Goal: Book appointment/travel/reservation

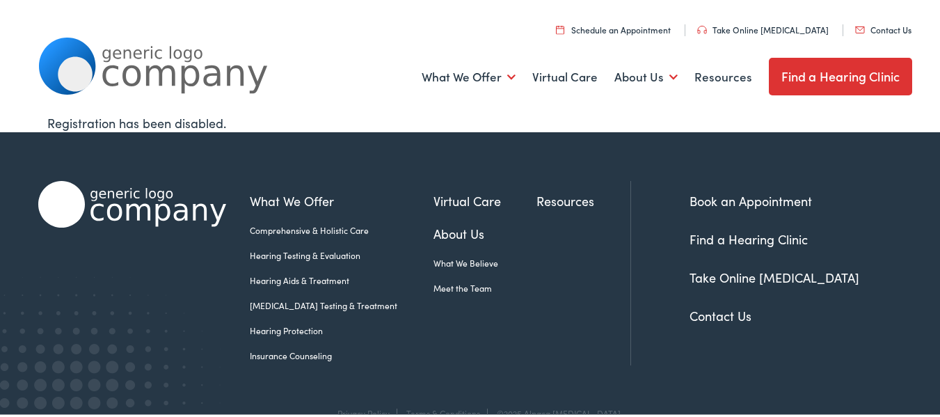
click at [758, 199] on link "Book an Appointment" at bounding box center [750, 198] width 122 height 17
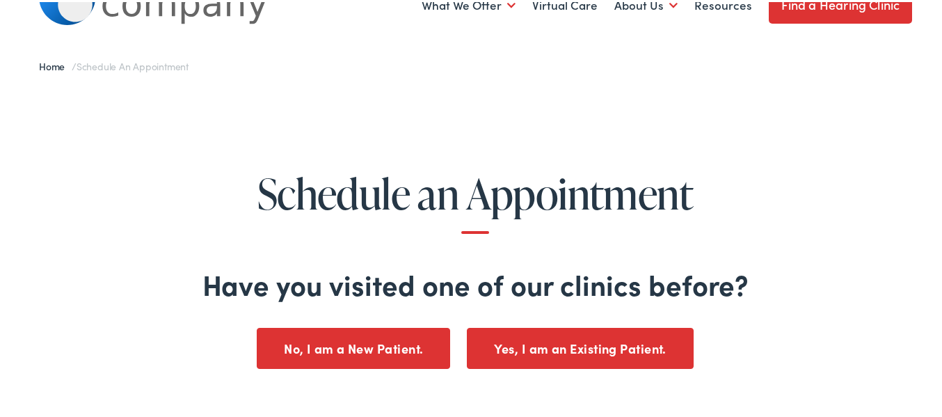
scroll to position [139, 0]
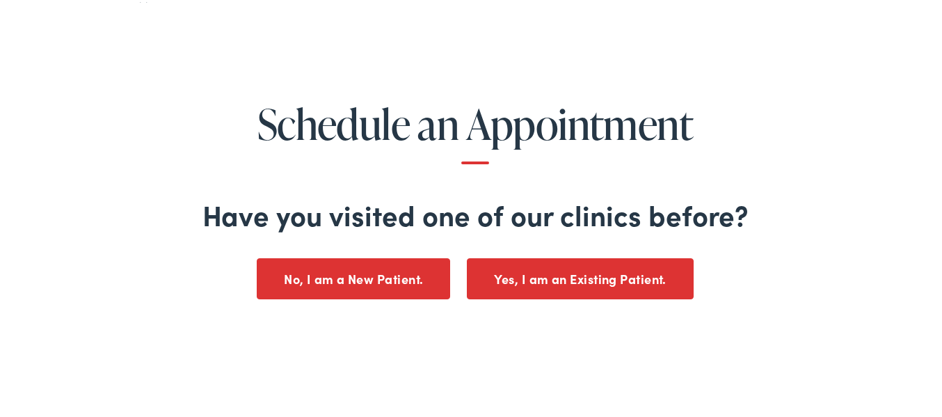
click at [376, 268] on button "No, I am a New Patient." at bounding box center [353, 276] width 193 height 41
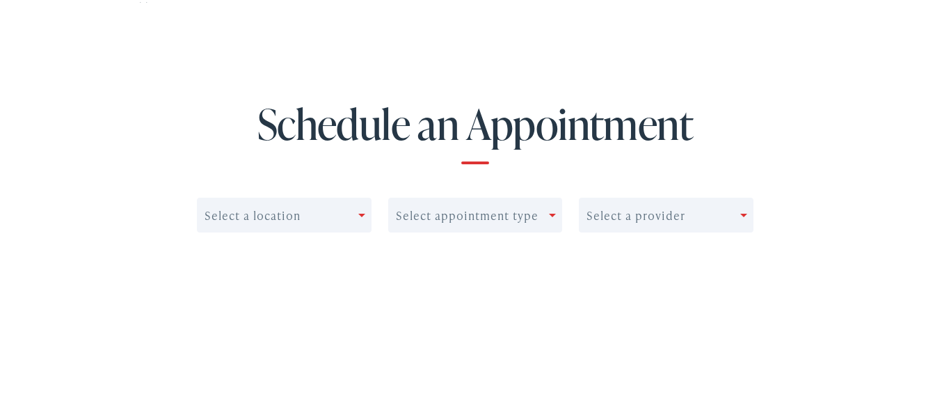
click at [358, 216] on div at bounding box center [364, 212] width 13 height 19
click at [360, 210] on div at bounding box center [364, 212] width 13 height 19
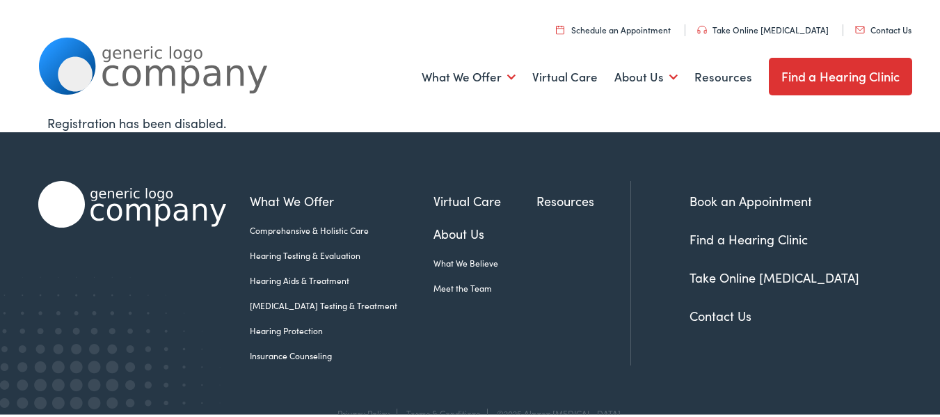
click at [704, 233] on link "Find a Hearing Clinic" at bounding box center [748, 236] width 118 height 17
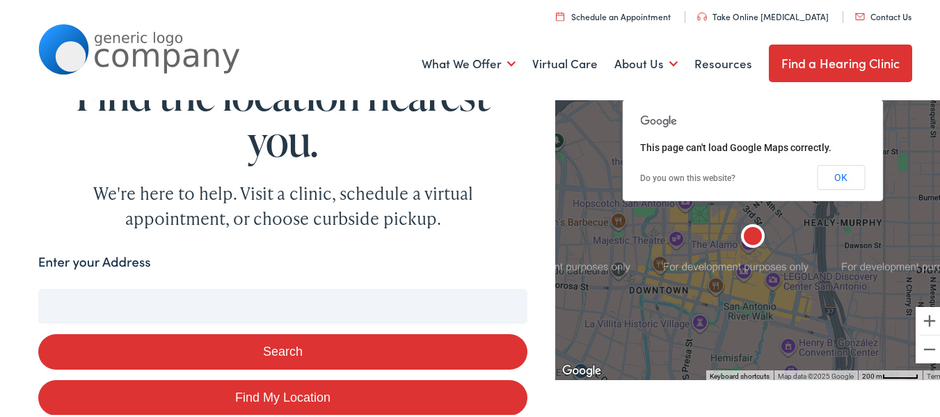
click at [118, 298] on input "Enter your Address" at bounding box center [283, 304] width 490 height 35
type input "eas"
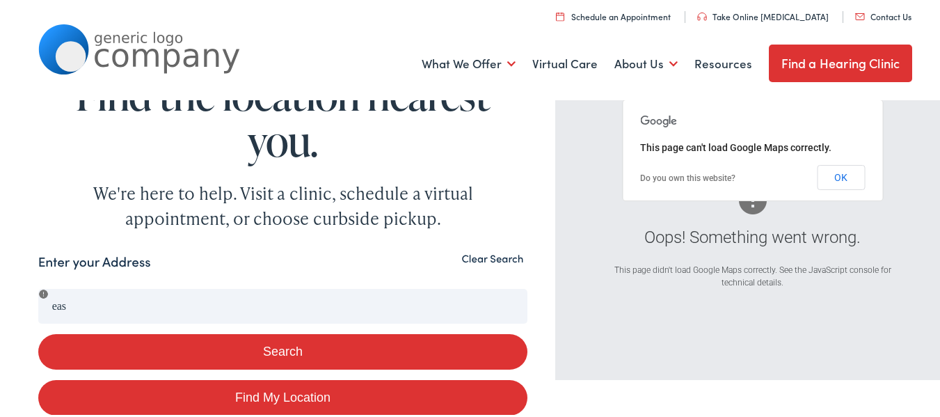
scroll to position [365, 0]
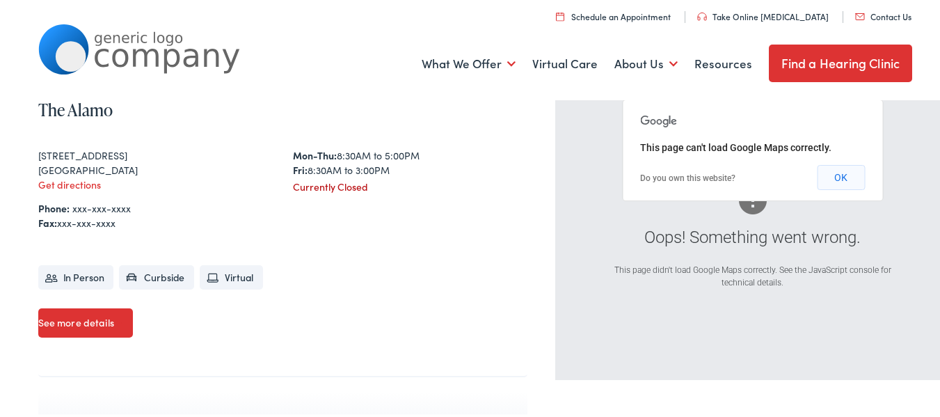
click at [830, 170] on button "OK" at bounding box center [841, 175] width 48 height 25
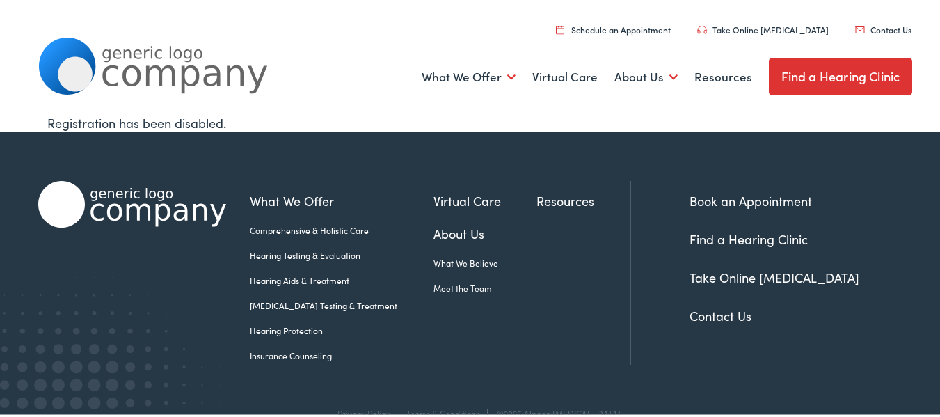
click at [749, 274] on link "Take Online [MEDICAL_DATA]" at bounding box center [774, 274] width 170 height 17
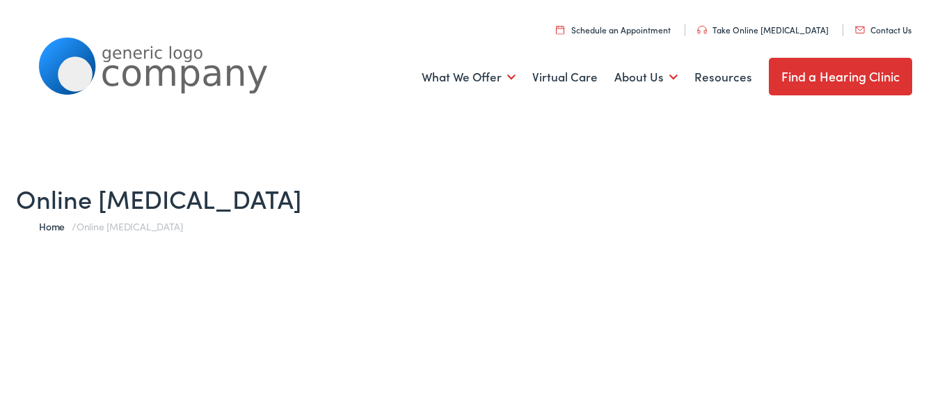
scroll to position [70, 0]
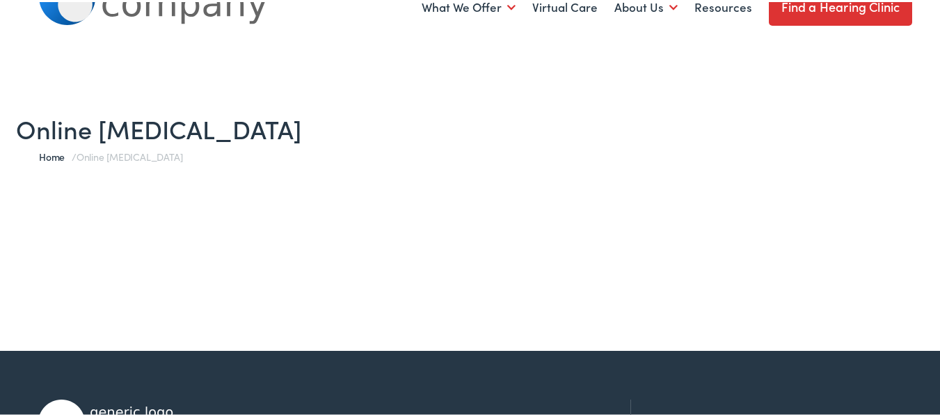
click at [49, 157] on link "Home" at bounding box center [55, 154] width 33 height 14
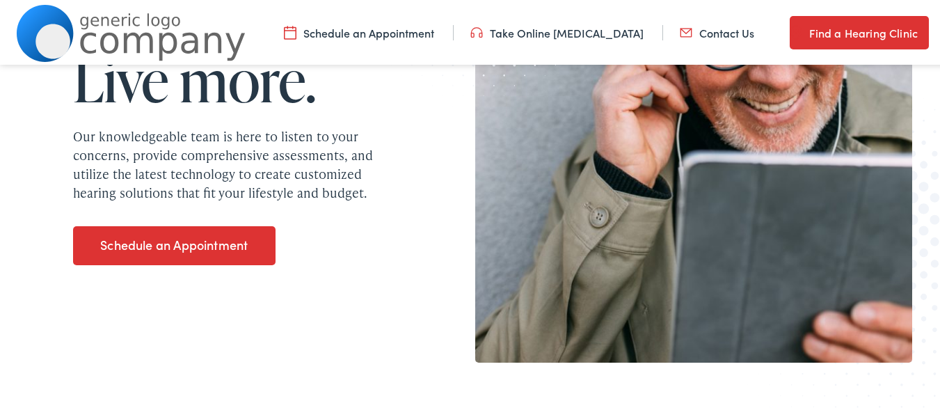
scroll to position [278, 0]
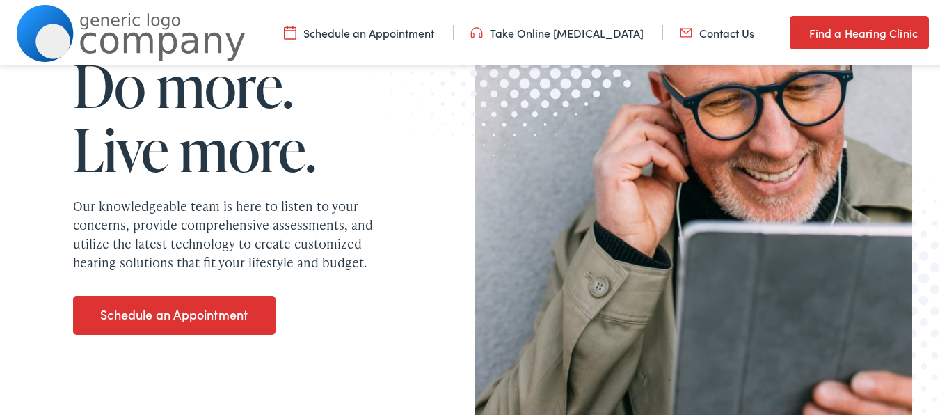
click at [175, 307] on link "Schedule an Appointment" at bounding box center [174, 313] width 202 height 39
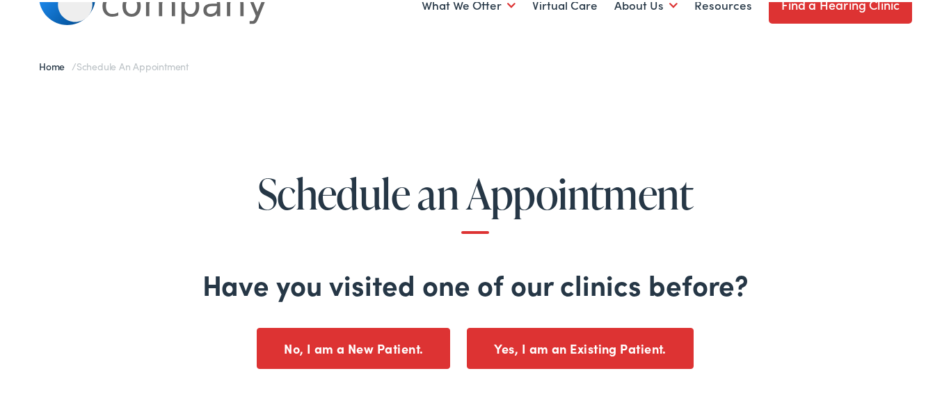
scroll to position [209, 0]
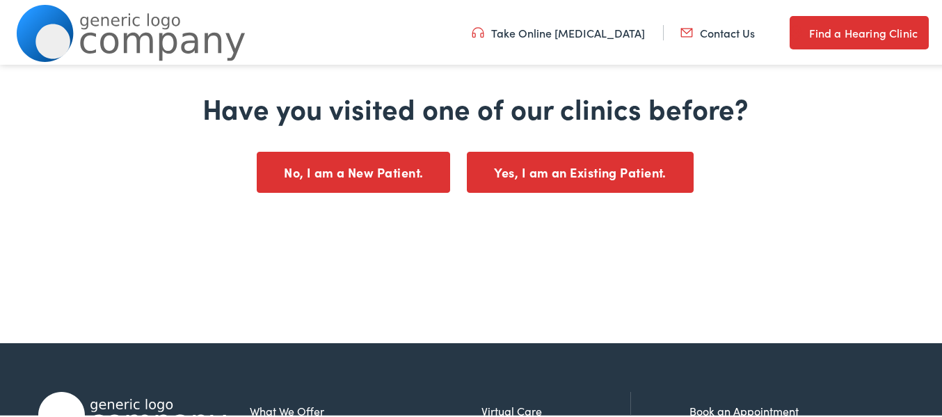
click at [343, 170] on button "No, I am a New Patient." at bounding box center [353, 170] width 193 height 41
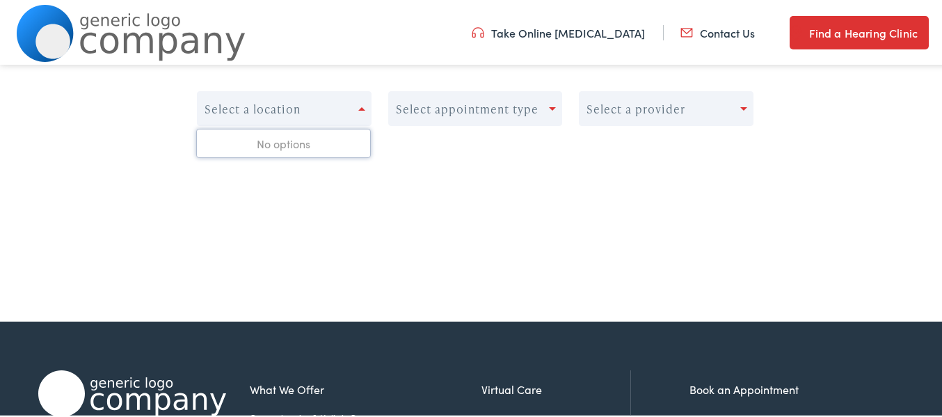
click at [358, 107] on span at bounding box center [361, 106] width 7 height 3
click at [549, 106] on span at bounding box center [552, 106] width 7 height 3
click at [740, 105] on div at bounding box center [743, 106] width 7 height 3
